Goal: Use online tool/utility: Utilize a website feature to perform a specific function

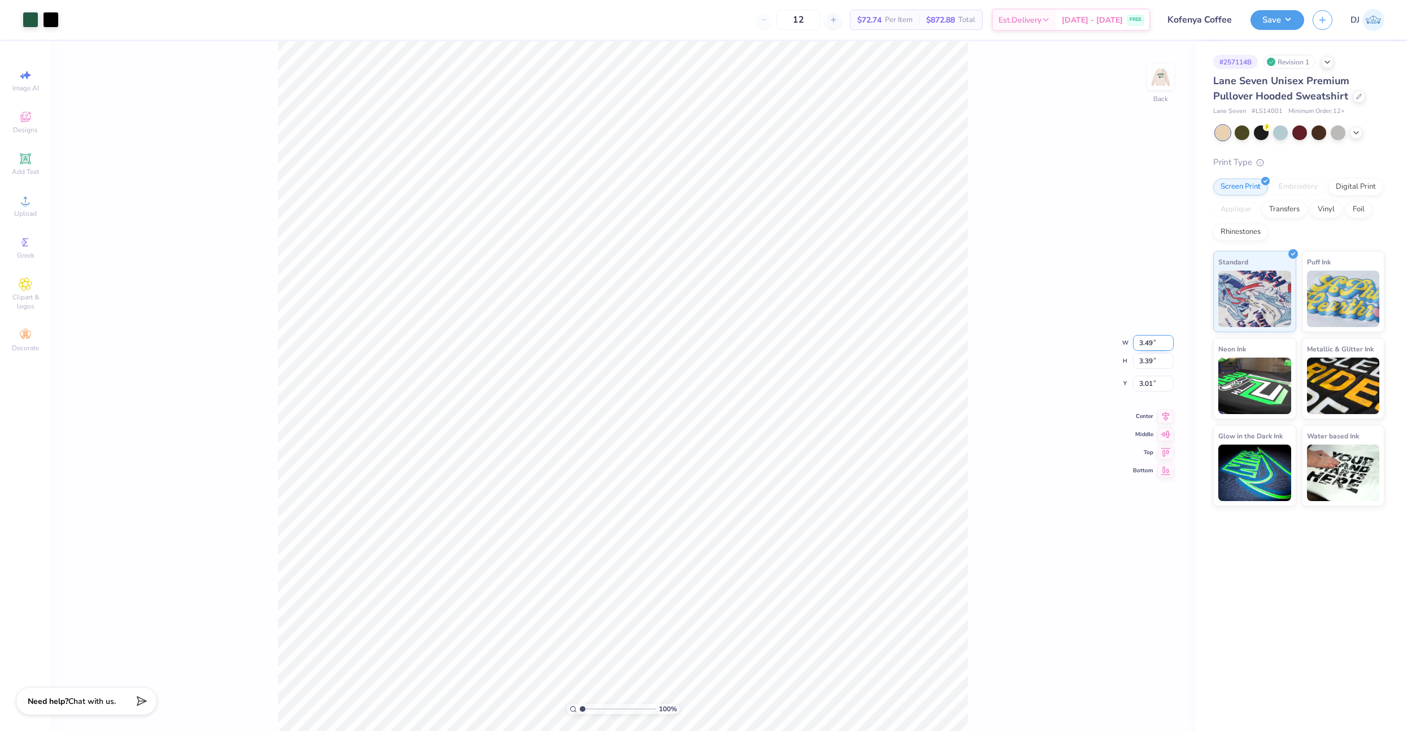
click at [1140, 343] on input "3.49" at bounding box center [1153, 343] width 41 height 16
type input "3.50"
click at [1142, 376] on input "3.01" at bounding box center [1153, 375] width 41 height 16
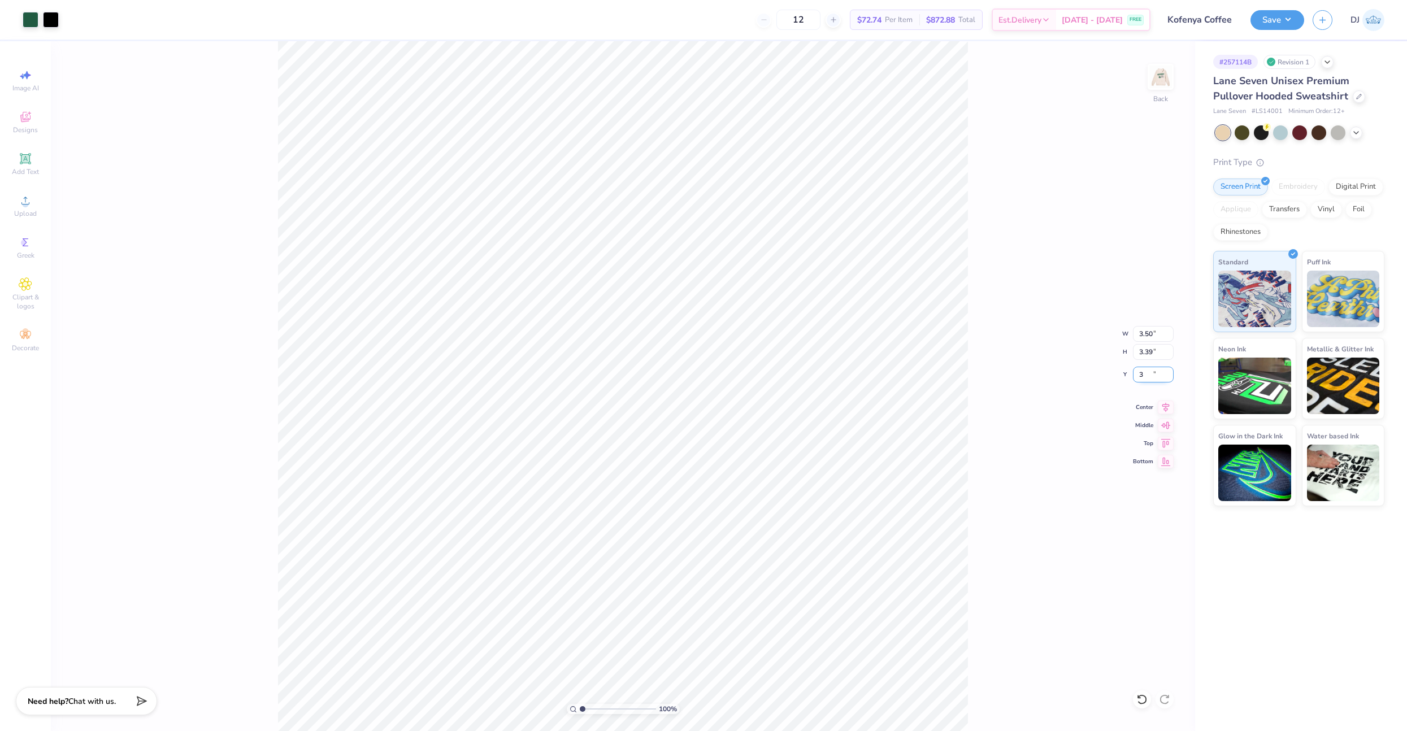
type input "3.00"
click at [993, 428] on div "100 % Back W 3.50 3.50 " H 3.39 3.39 " Y 3.00 3.00 " Center Middle Top Bottom" at bounding box center [623, 386] width 1144 height 690
click at [1163, 84] on img at bounding box center [1160, 76] width 45 height 45
click at [1147, 346] on input "12.01" at bounding box center [1153, 343] width 41 height 16
click at [1146, 346] on input "12.01" at bounding box center [1153, 343] width 41 height 16
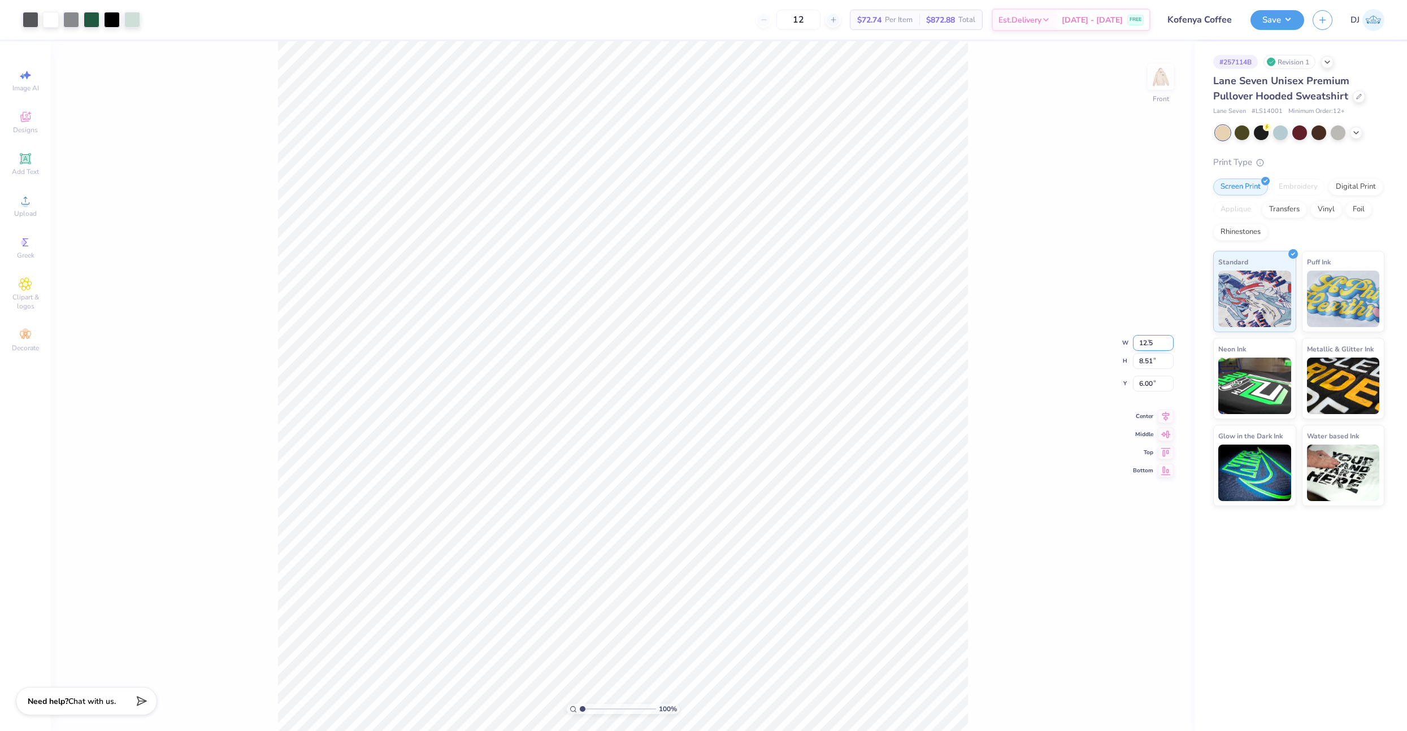
type input "12.50"
type input "8.86"
click at [1167, 405] on icon at bounding box center [1166, 406] width 16 height 14
click at [69, 19] on div at bounding box center [71, 19] width 16 height 16
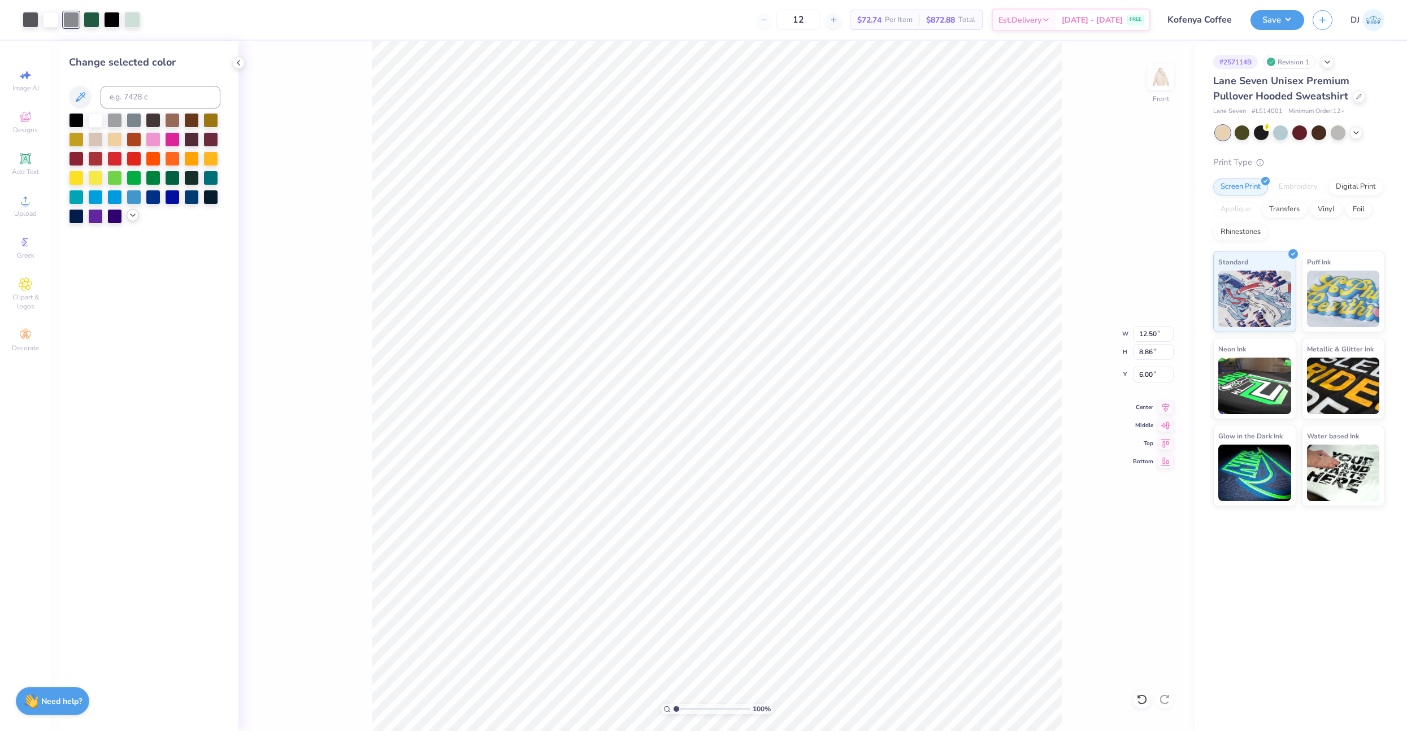
click at [132, 218] on icon at bounding box center [132, 215] width 9 height 9
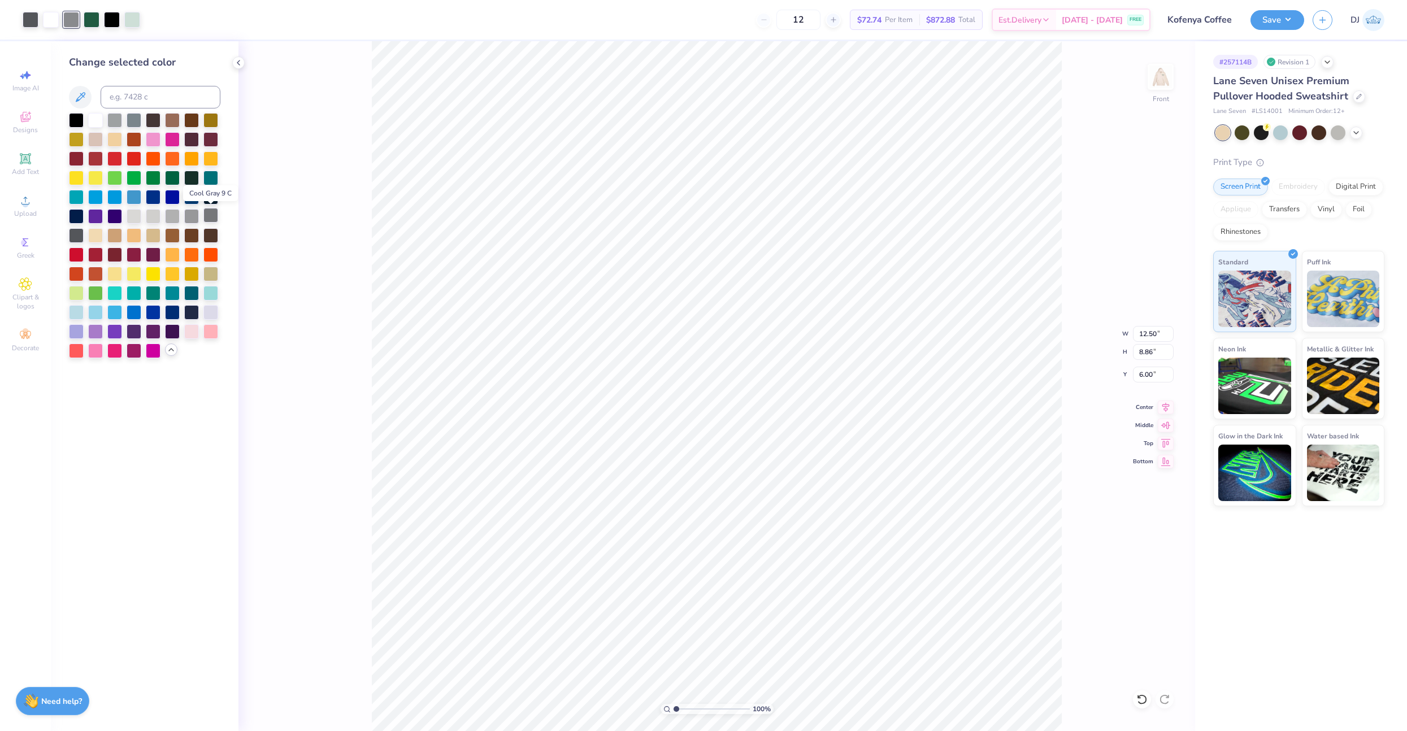
click at [212, 218] on div at bounding box center [210, 215] width 15 height 15
click at [48, 21] on div at bounding box center [51, 19] width 16 height 16
click at [151, 349] on div at bounding box center [153, 349] width 15 height 15
click at [208, 216] on div at bounding box center [210, 215] width 15 height 15
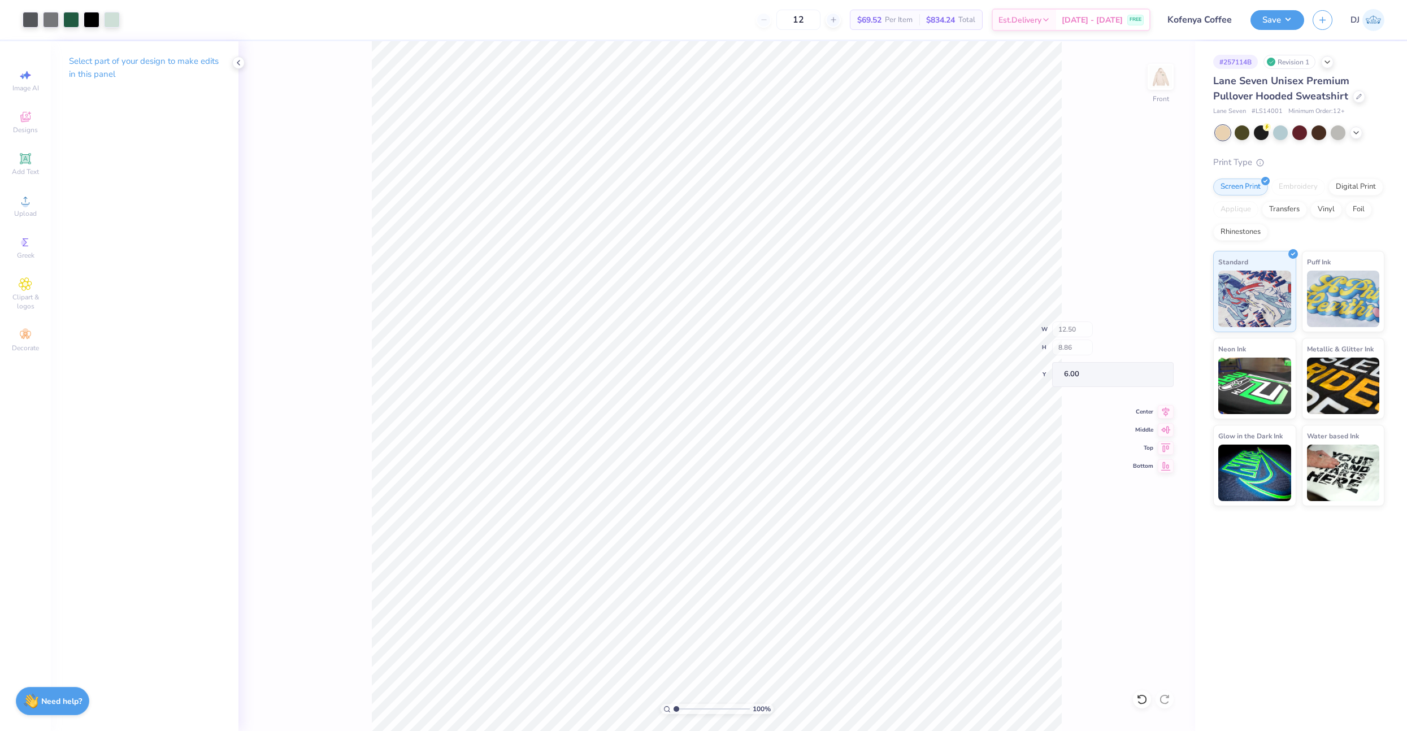
click at [712, 704] on div "100 %" at bounding box center [717, 386] width 690 height 690
drag, startPoint x: 718, startPoint y: 708, endPoint x: 735, endPoint y: 705, distance: 17.3
type input "9.11"
click at [737, 707] on input "range" at bounding box center [711, 709] width 76 height 10
type input "0.13"
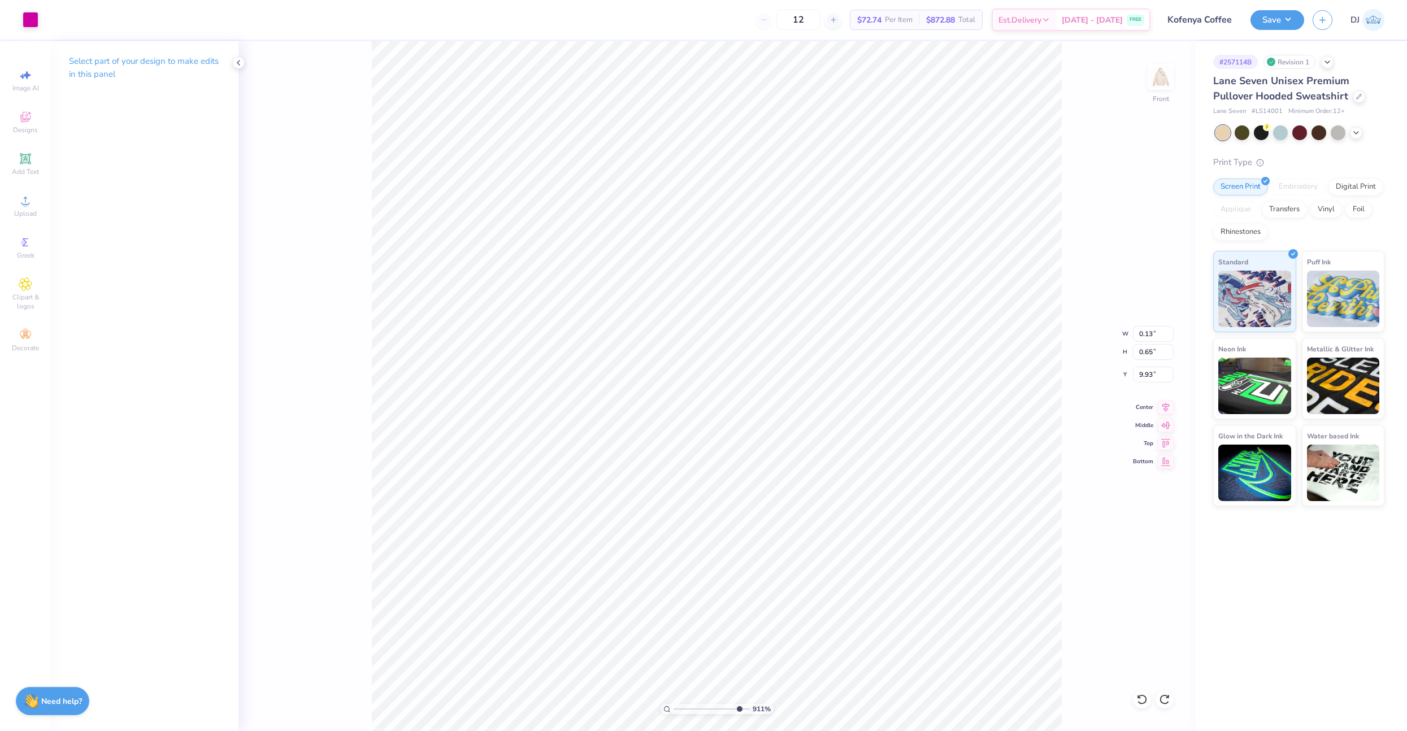
type input "0.65"
type input "9.93"
type input "9.76"
type input "0.13"
type input "0.65"
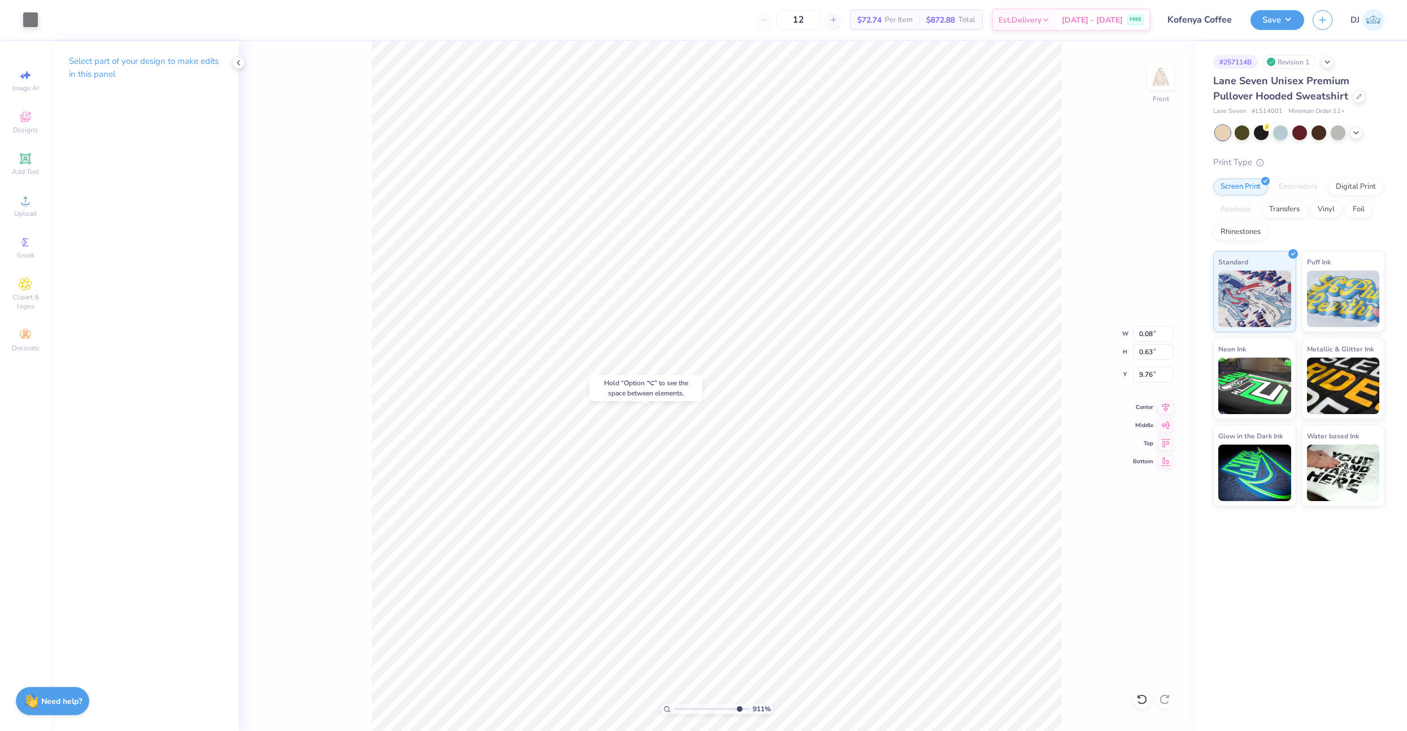
type input "9.92"
type input "9.94"
drag, startPoint x: 739, startPoint y: 710, endPoint x: 762, endPoint y: 704, distance: 23.7
type input "10"
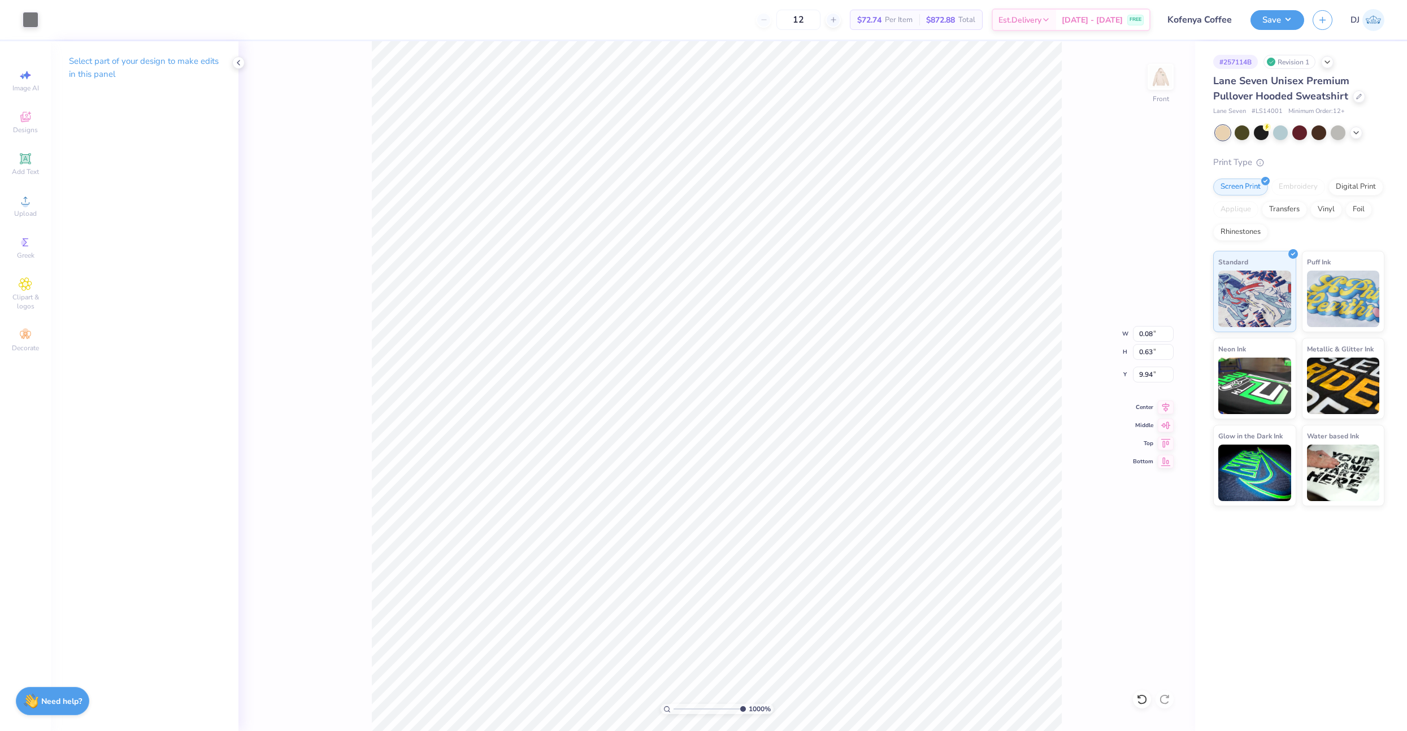
click at [746, 705] on input "range" at bounding box center [709, 709] width 72 height 10
type input "9.95"
type input "9.94"
type input "0.14"
type input "0.66"
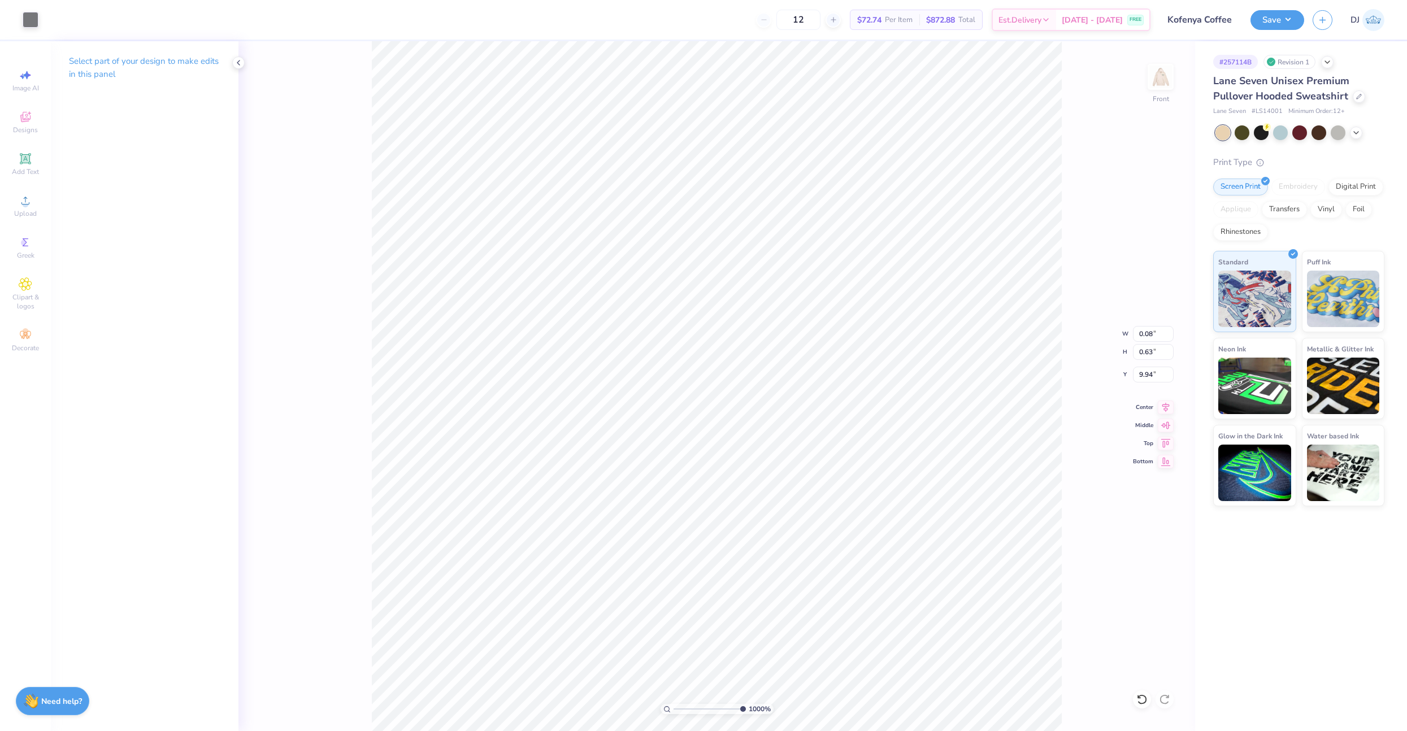
type input "9.92"
drag, startPoint x: 733, startPoint y: 710, endPoint x: 704, endPoint y: 704, distance: 29.4
click at [704, 704] on input "range" at bounding box center [711, 709] width 76 height 10
drag, startPoint x: 730, startPoint y: 707, endPoint x: 760, endPoint y: 706, distance: 30.5
type input "10"
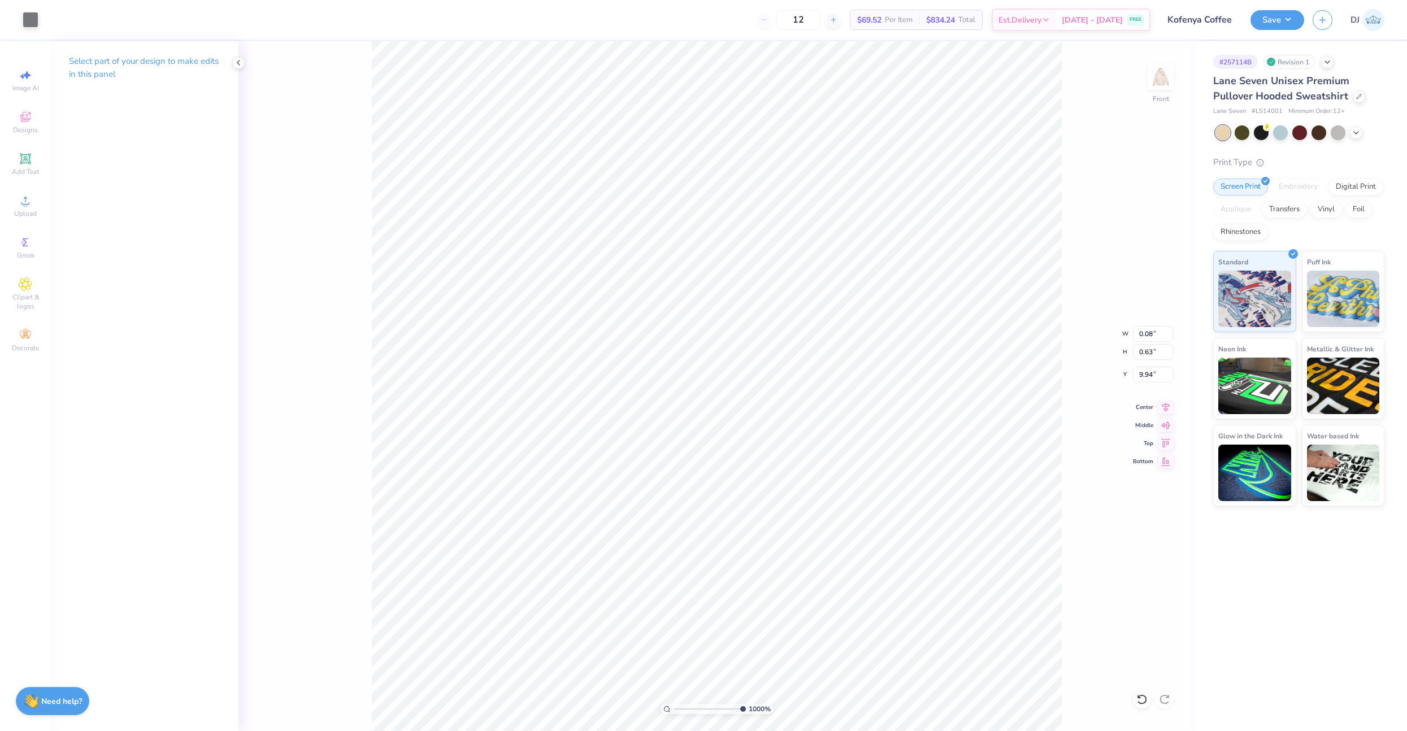
click at [746, 708] on input "range" at bounding box center [709, 709] width 72 height 10
type input "0.09"
type input "0.62"
drag, startPoint x: 719, startPoint y: 707, endPoint x: 678, endPoint y: 710, distance: 41.3
click at [678, 710] on input "range" at bounding box center [711, 709] width 76 height 10
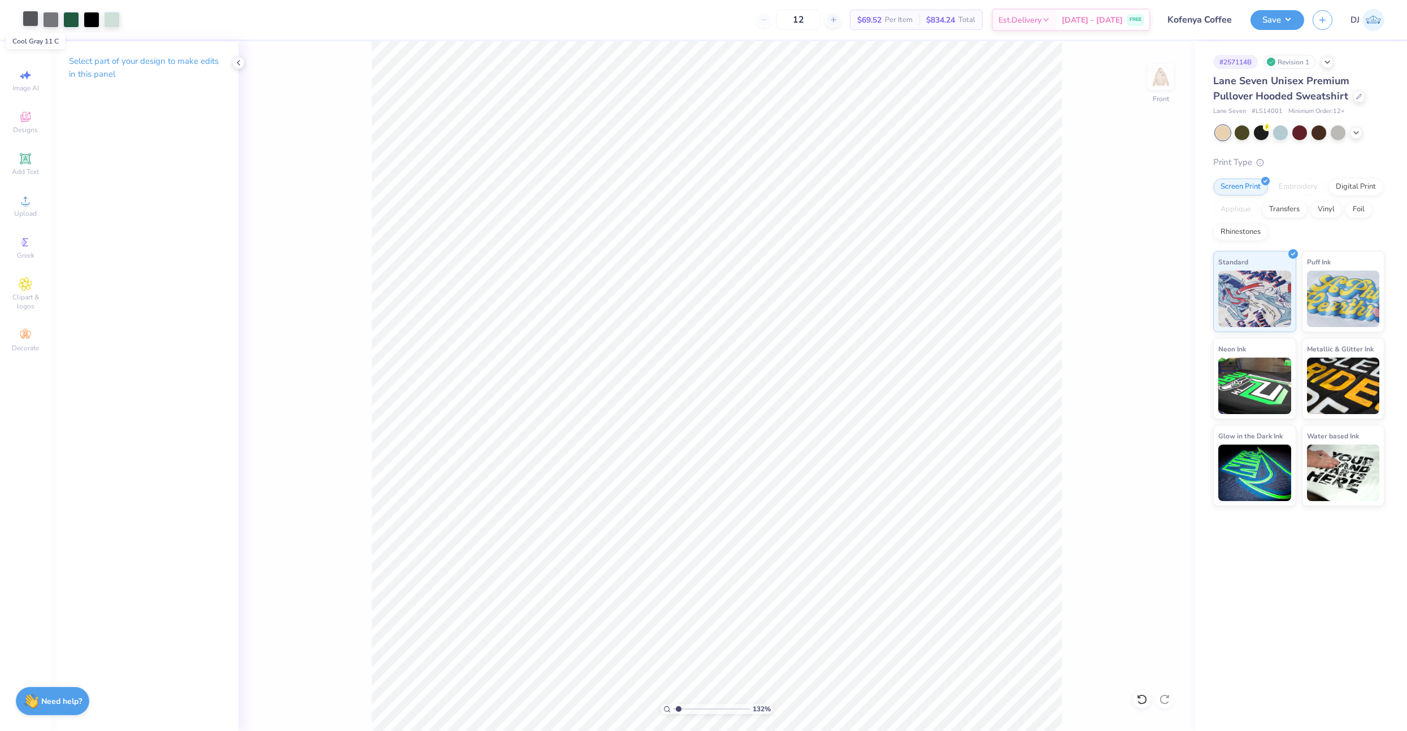
click at [32, 23] on div at bounding box center [31, 19] width 16 height 16
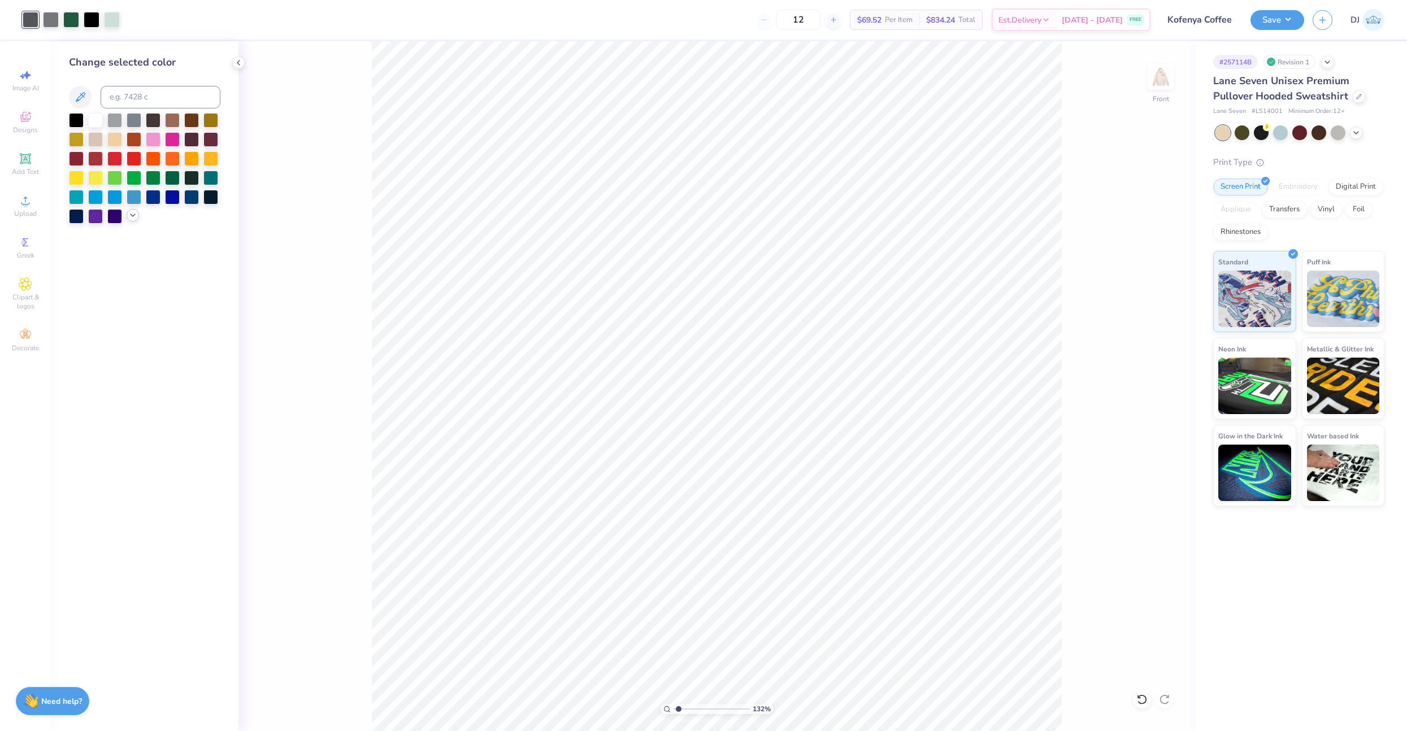
click at [136, 217] on icon at bounding box center [132, 215] width 9 height 9
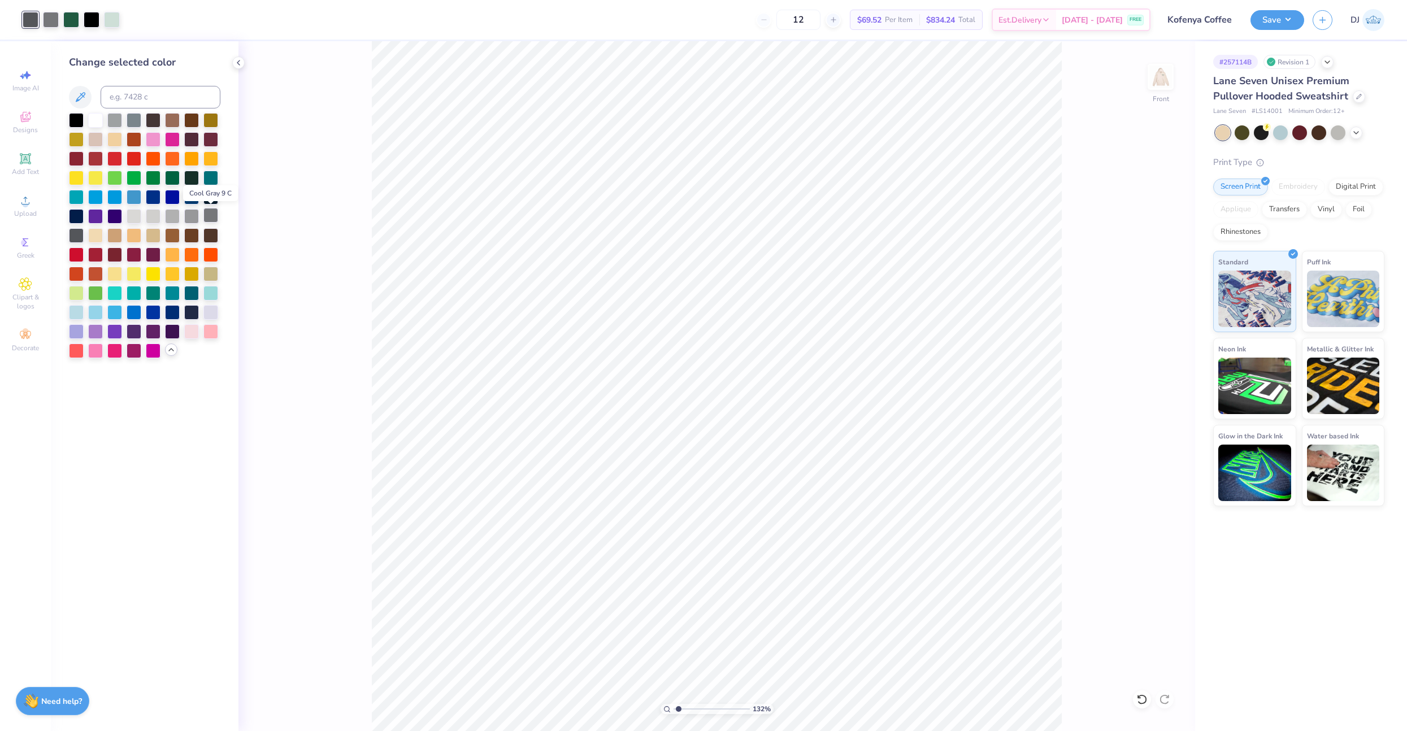
click at [209, 220] on div at bounding box center [210, 215] width 15 height 15
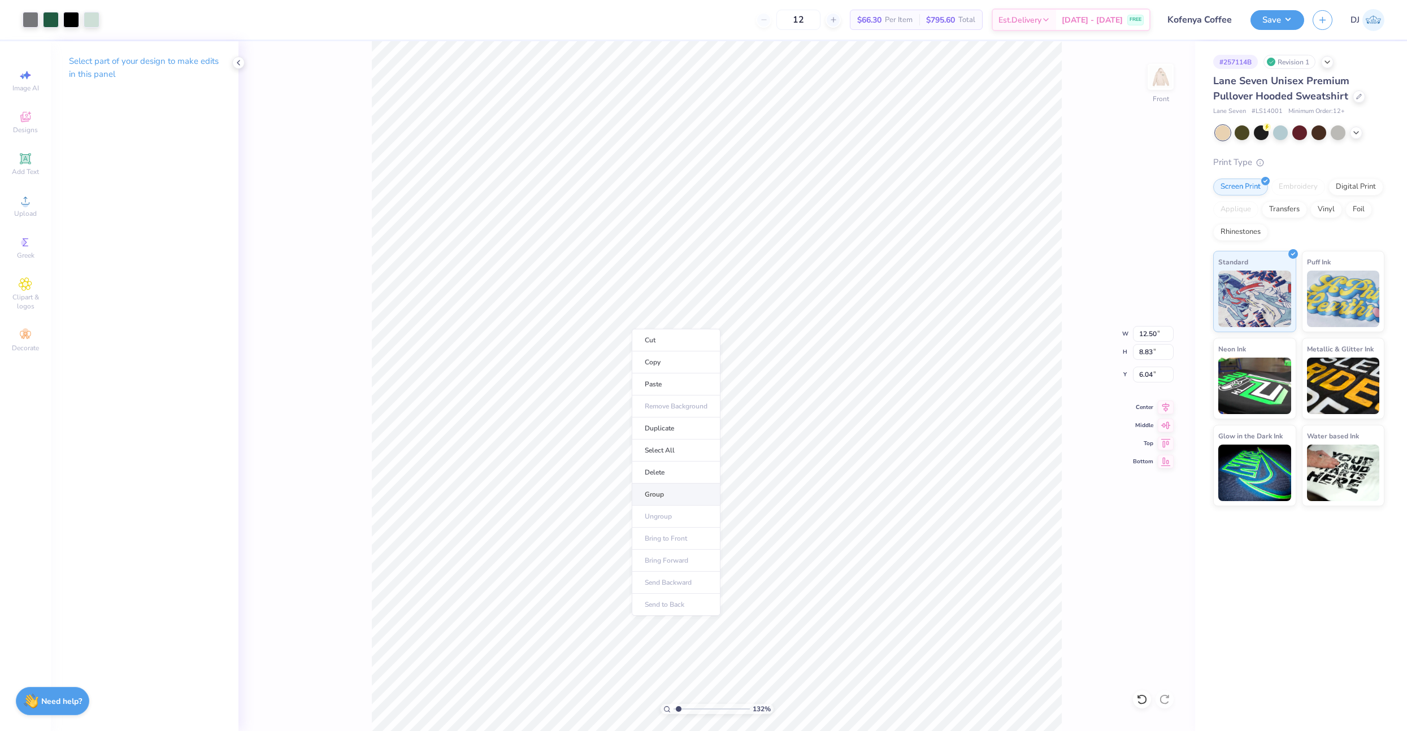
click at [671, 494] on li "Group" at bounding box center [676, 495] width 89 height 22
drag, startPoint x: 669, startPoint y: 706, endPoint x: 634, endPoint y: 707, distance: 35.0
type input "1"
click at [673, 707] on input "range" at bounding box center [711, 709] width 76 height 10
click at [1268, 7] on div "Save DJ" at bounding box center [1328, 20] width 156 height 40
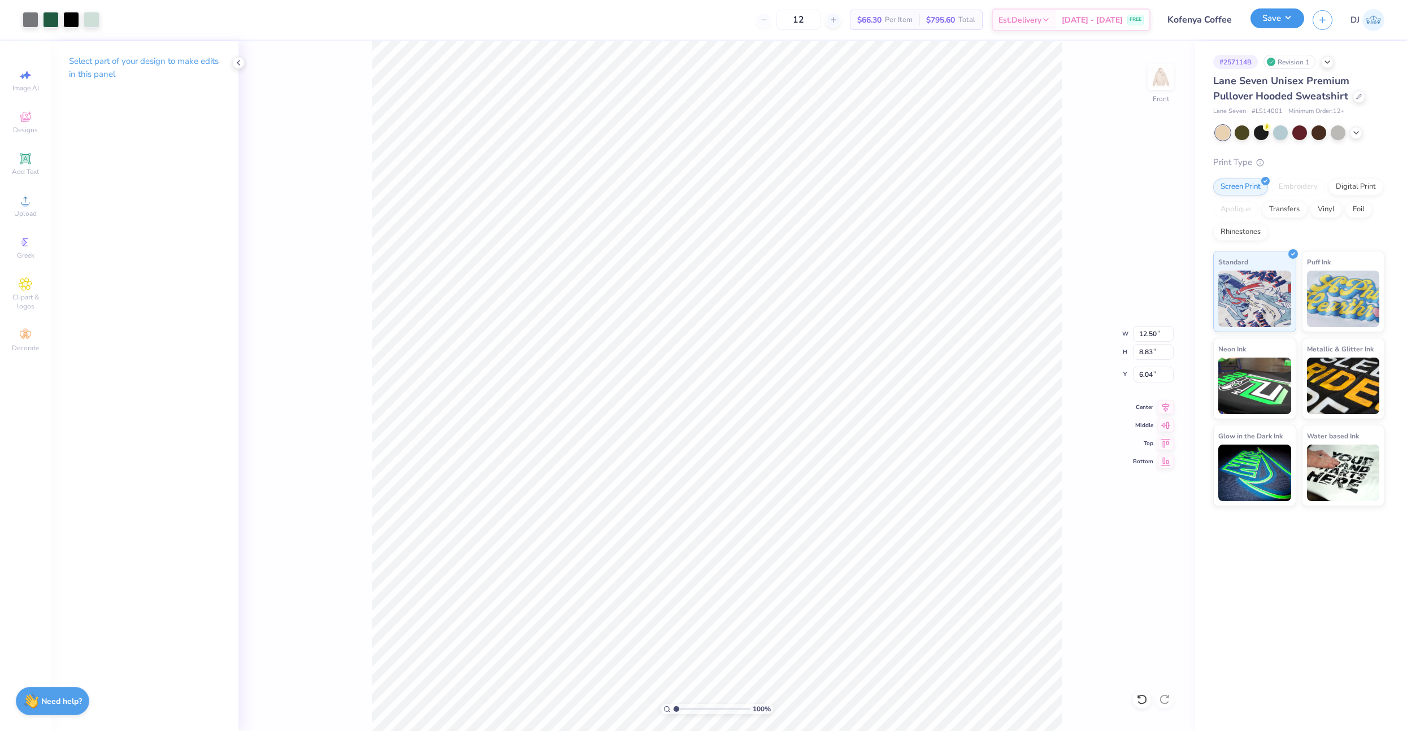
drag, startPoint x: 1273, startPoint y: 21, endPoint x: 1289, endPoint y: 27, distance: 16.3
click at [1273, 21] on button "Save" at bounding box center [1277, 18] width 54 height 20
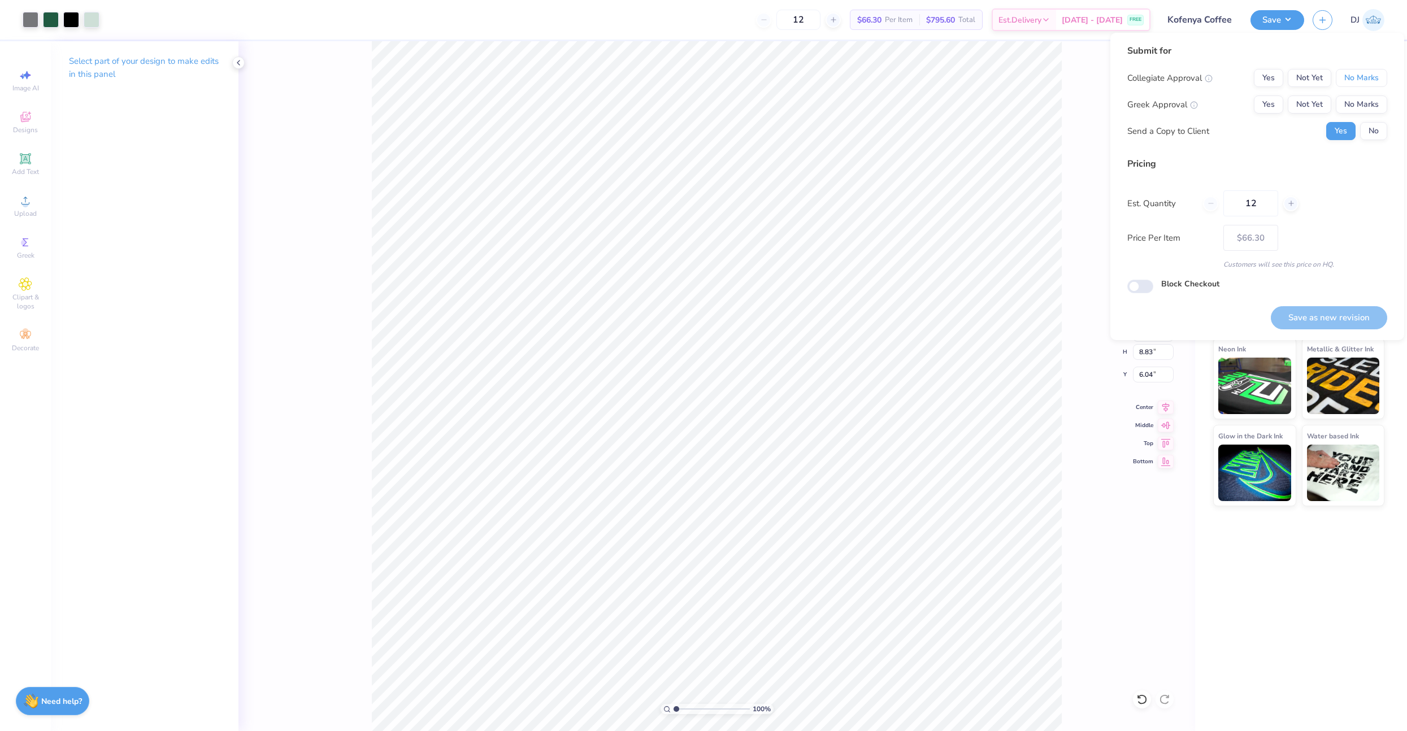
drag, startPoint x: 1360, startPoint y: 86, endPoint x: 1360, endPoint y: 93, distance: 6.2
click at [1360, 86] on button "No Marks" at bounding box center [1361, 78] width 51 height 18
click at [1365, 110] on button "No Marks" at bounding box center [1361, 104] width 51 height 18
click at [1371, 130] on button "No" at bounding box center [1373, 131] width 27 height 18
click at [1338, 317] on button "Save as new revision" at bounding box center [1329, 317] width 116 height 23
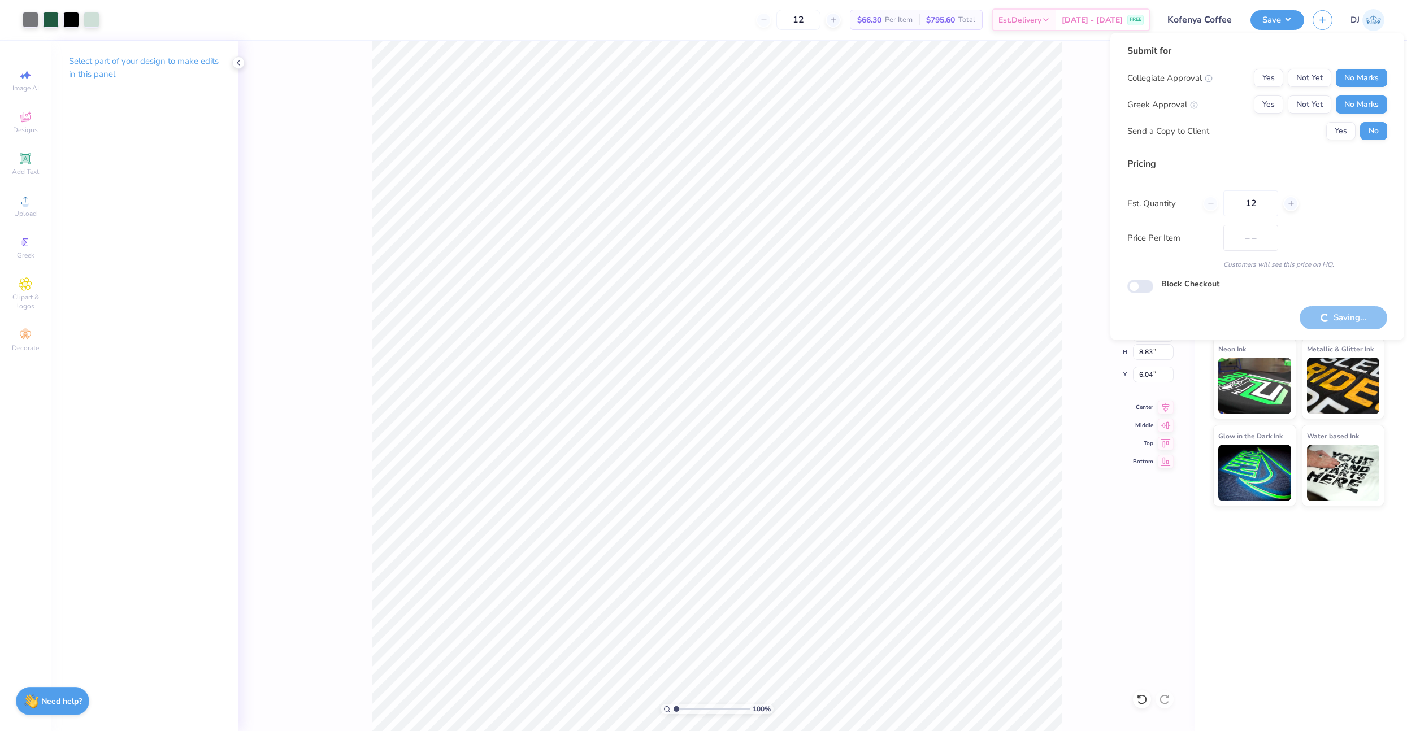
type input "$66.30"
